Goal: Register for event/course

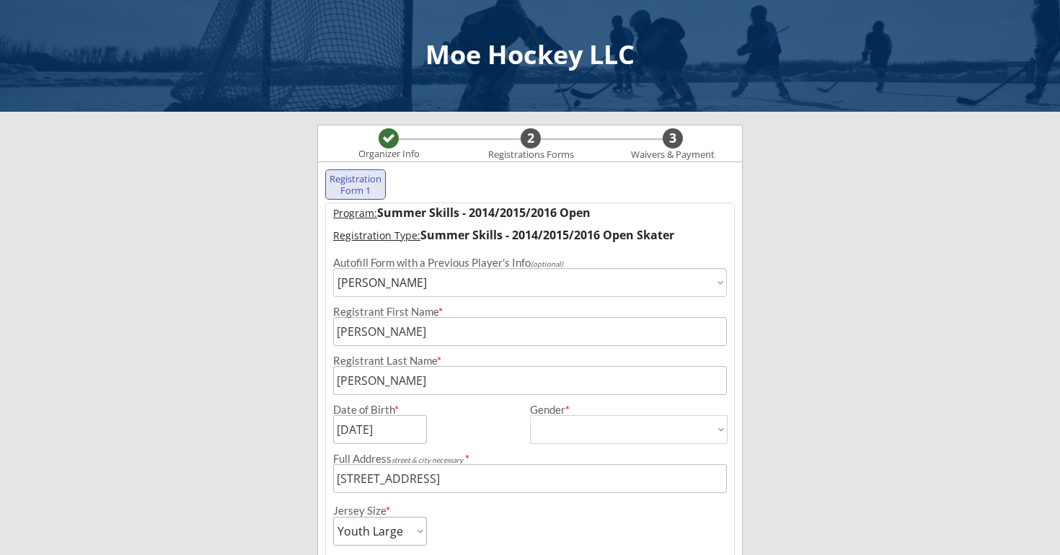
select select ""1348695171700984260__LOOKUP__1734368963232x763636923763261400""
select select ""[DEMOGRAPHIC_DATA]""
select select ""Youth Large""
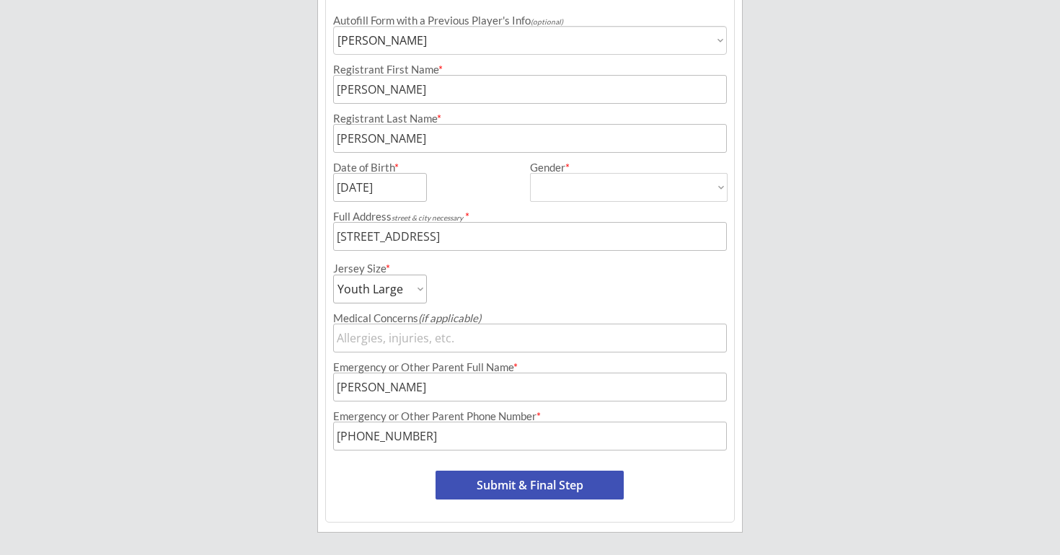
scroll to position [241, 0]
click at [532, 488] on button "Submit & Final Step" at bounding box center [529, 486] width 188 height 29
select select ""Yes, use this card""
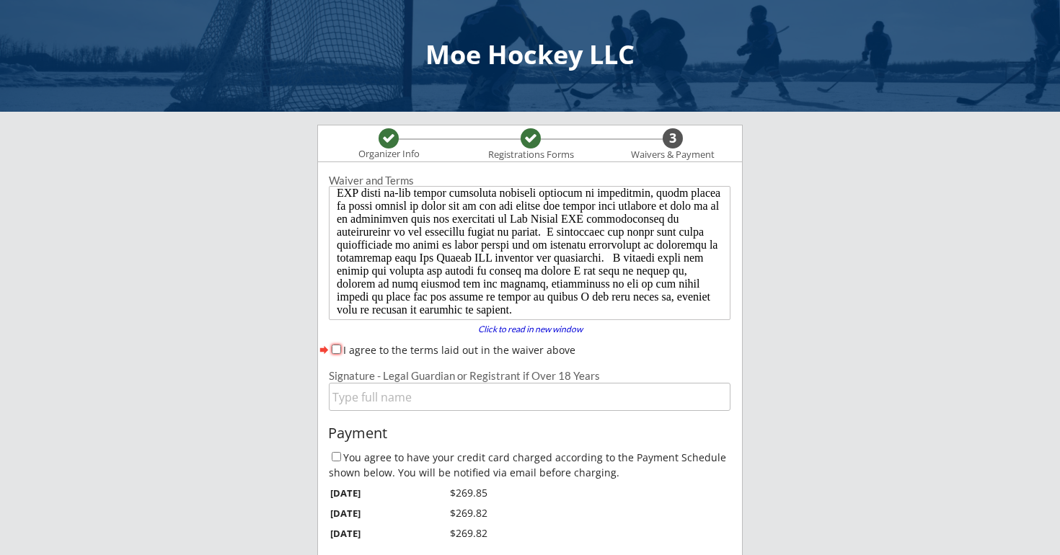
scroll to position [0, 0]
click at [335, 348] on input "I agree to the terms laid out in the waiver above" at bounding box center [336, 349] width 9 height 9
checkbox input "true"
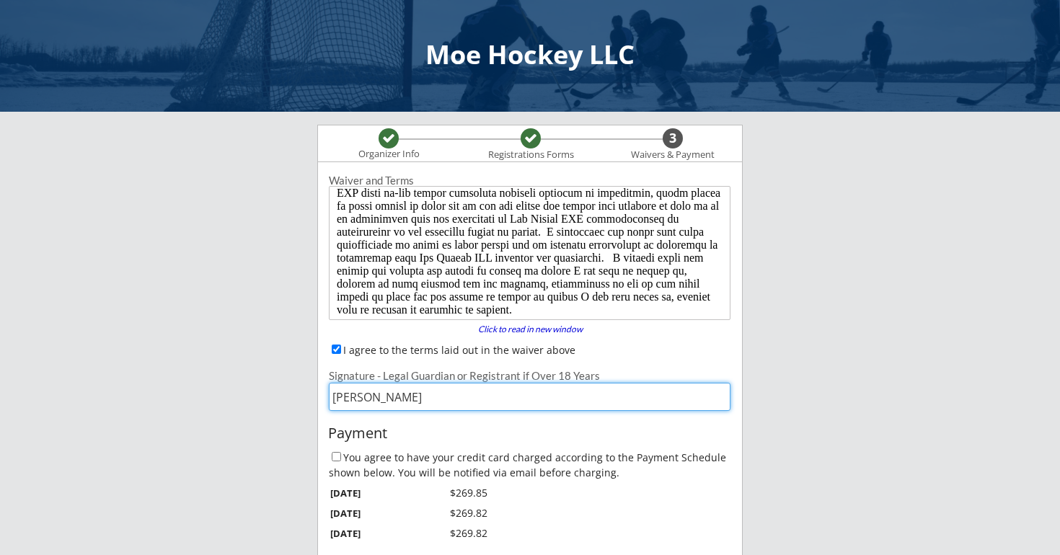
type input "Rachel Callahan"
click at [492, 423] on div "Payment You agree to have your credit card charged according to the Payment Sch…" at bounding box center [530, 559] width 424 height 280
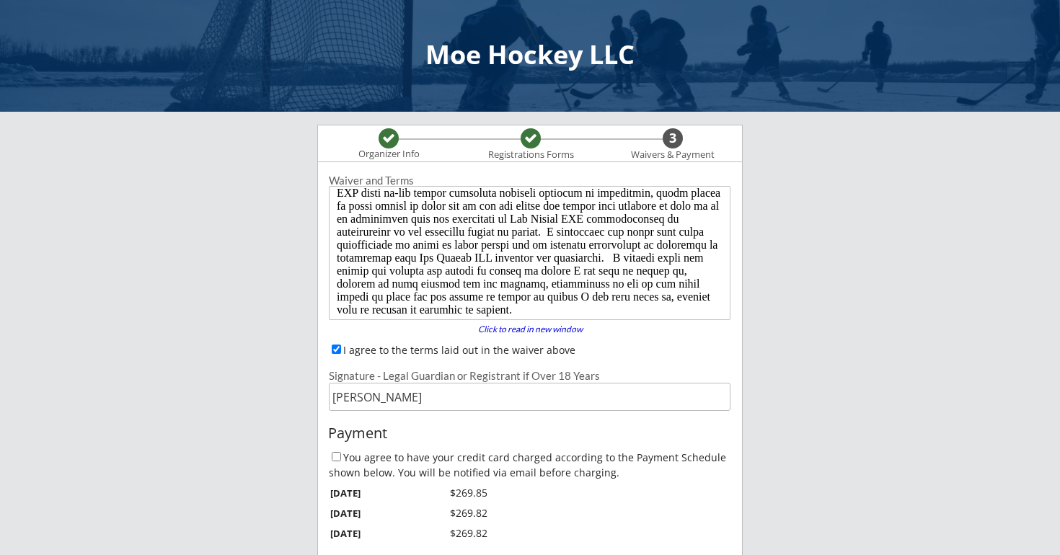
scroll to position [62, 0]
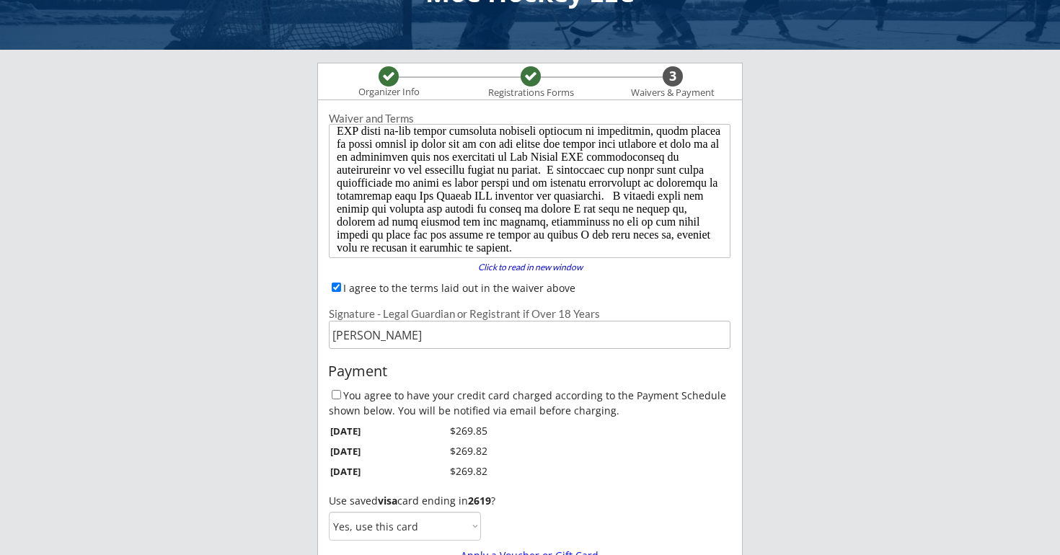
click at [337, 397] on input "You agree to have your credit card charged according to the Payment Schedule sh…" at bounding box center [336, 394] width 9 height 9
checkbox input "true"
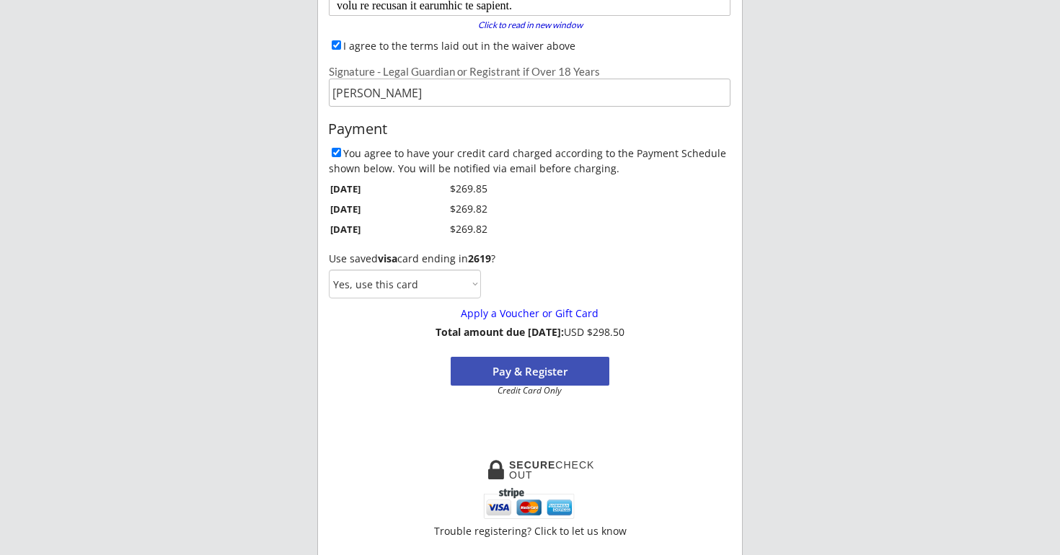
scroll to position [313, 0]
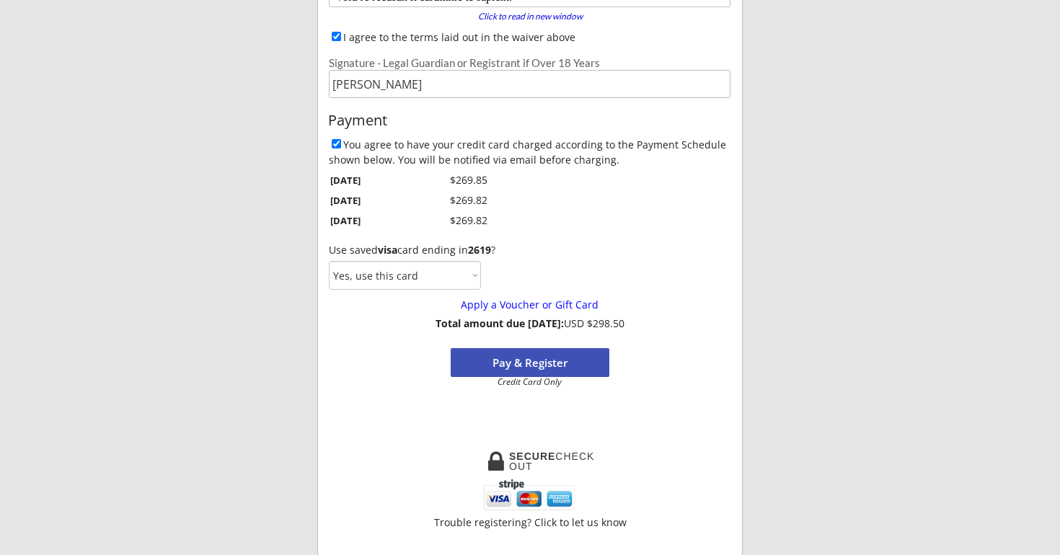
click at [531, 364] on button "Pay & Register" at bounding box center [529, 362] width 159 height 29
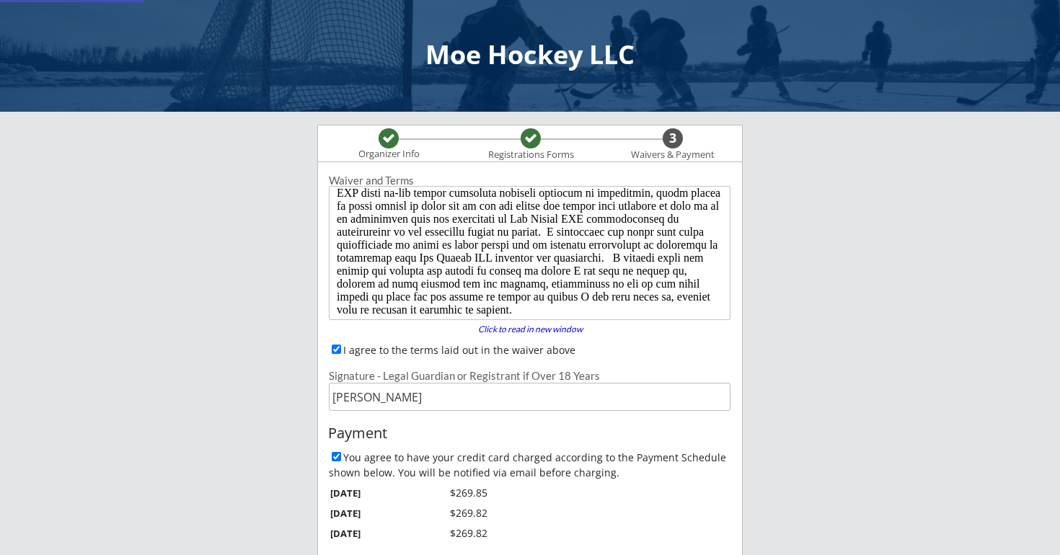
scroll to position [0, 0]
